Goal: Task Accomplishment & Management: Manage account settings

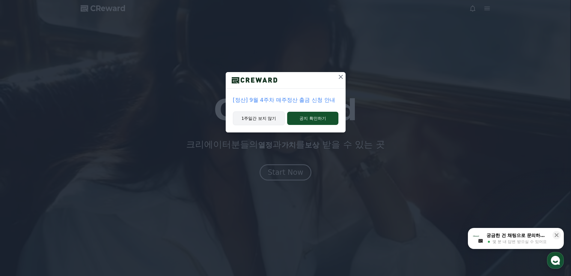
click at [266, 119] on button "1주일간 보지 않기" at bounding box center [259, 118] width 52 height 14
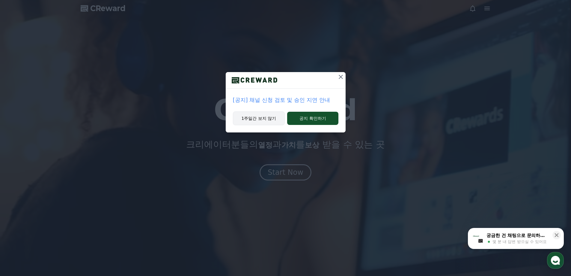
click at [270, 121] on button "1주일간 보지 않기" at bounding box center [259, 118] width 52 height 14
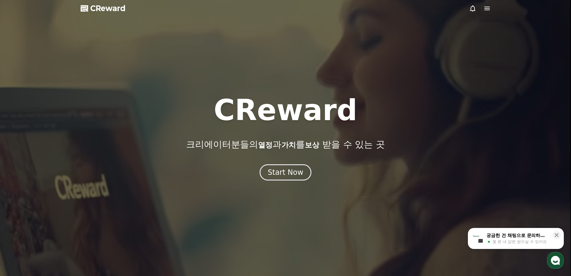
click at [486, 7] on icon at bounding box center [487, 8] width 7 height 7
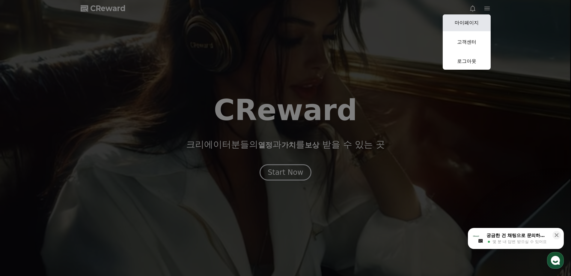
click at [473, 26] on link "마이페이지" at bounding box center [467, 22] width 48 height 17
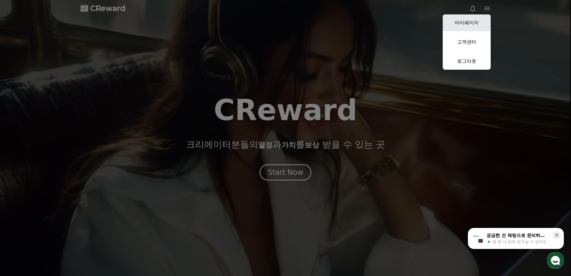
select select "**********"
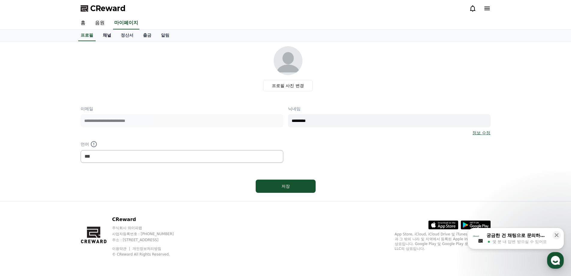
click at [106, 37] on link "채널" at bounding box center [107, 35] width 18 height 11
